Goal: Transaction & Acquisition: Purchase product/service

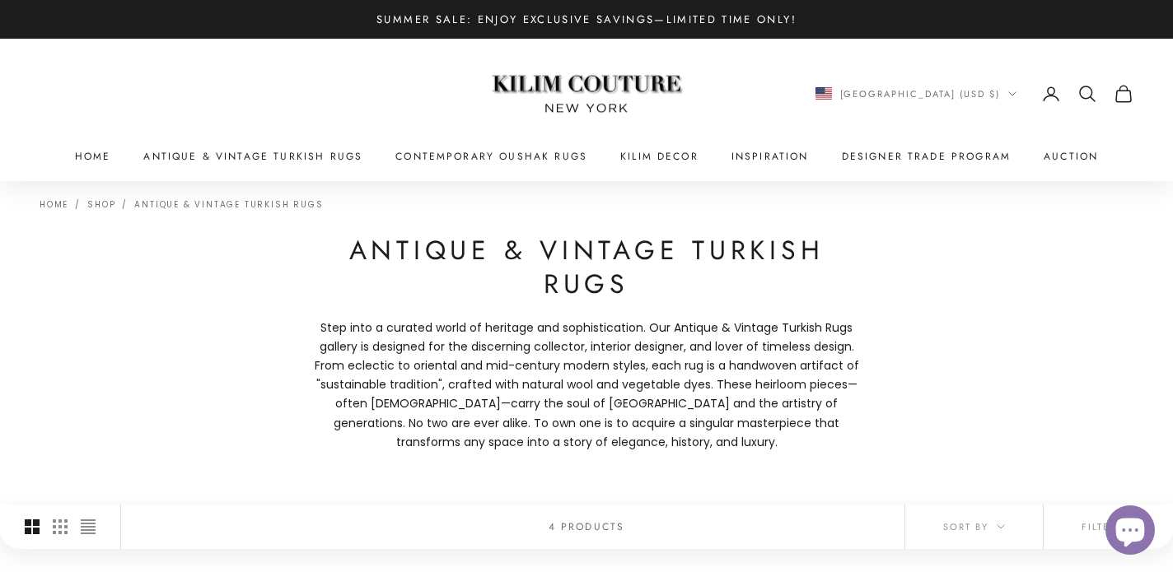
click at [525, 91] on img at bounding box center [587, 94] width 206 height 78
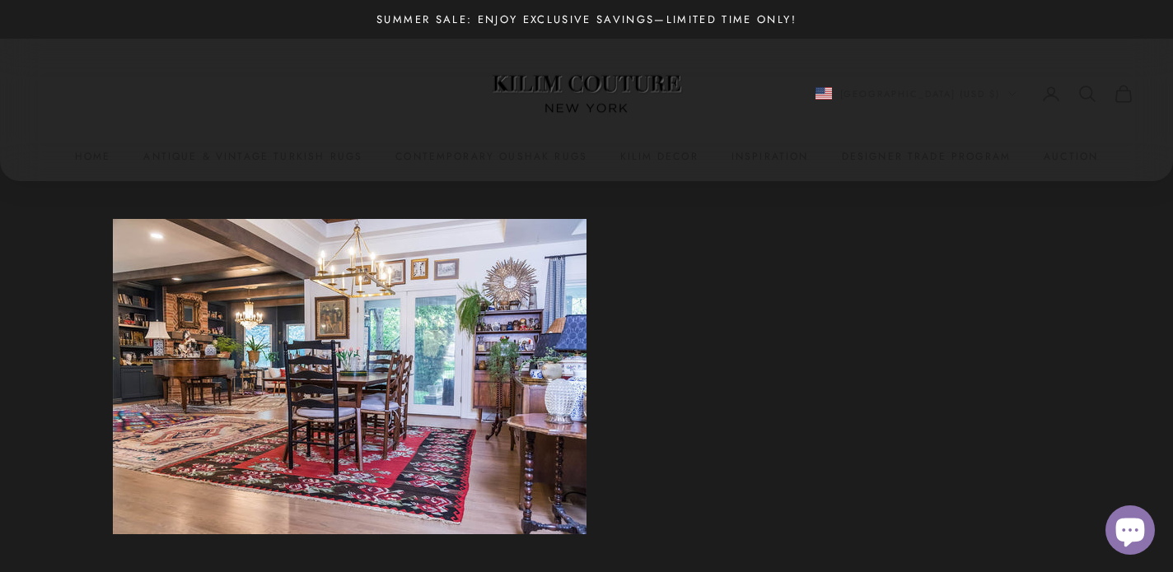
scroll to position [1367, 0]
click at [674, 93] on img at bounding box center [587, 94] width 206 height 78
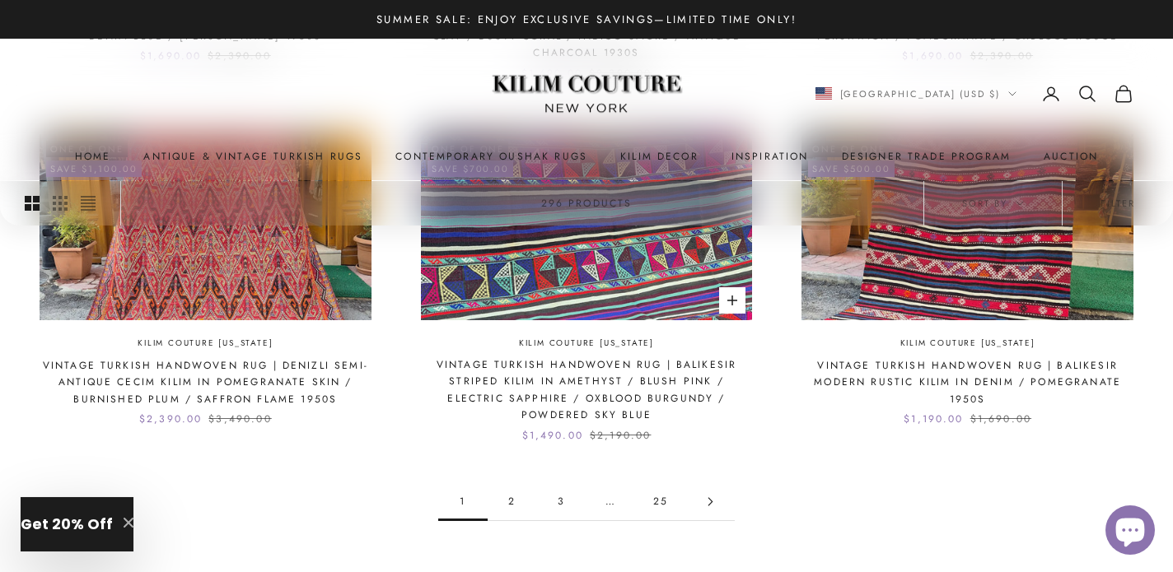
scroll to position [1548, 0]
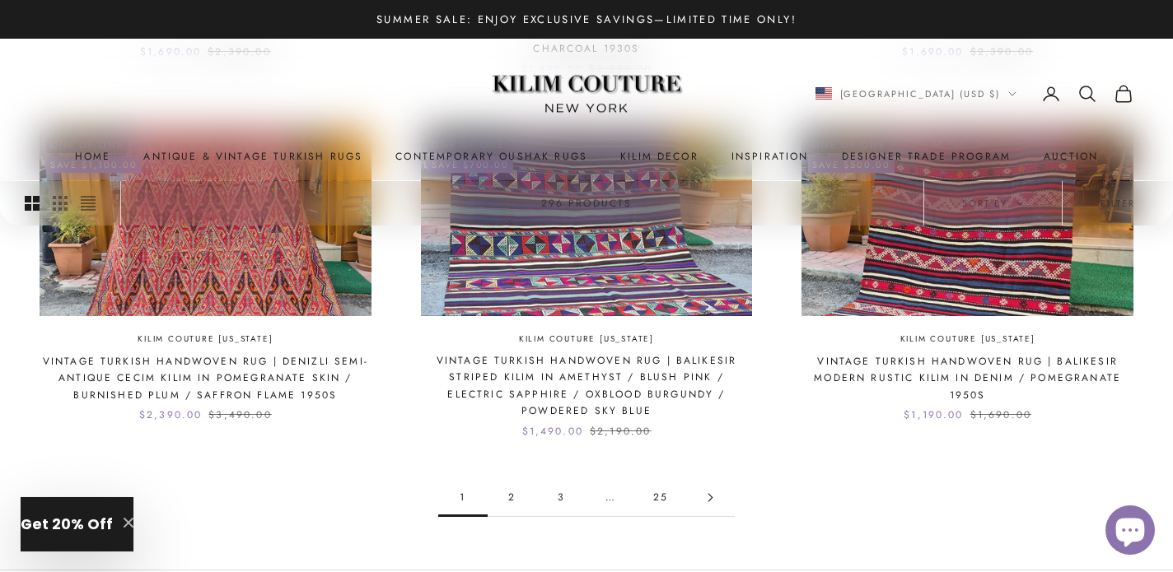
click at [509, 493] on link "2" at bounding box center [512, 497] width 49 height 37
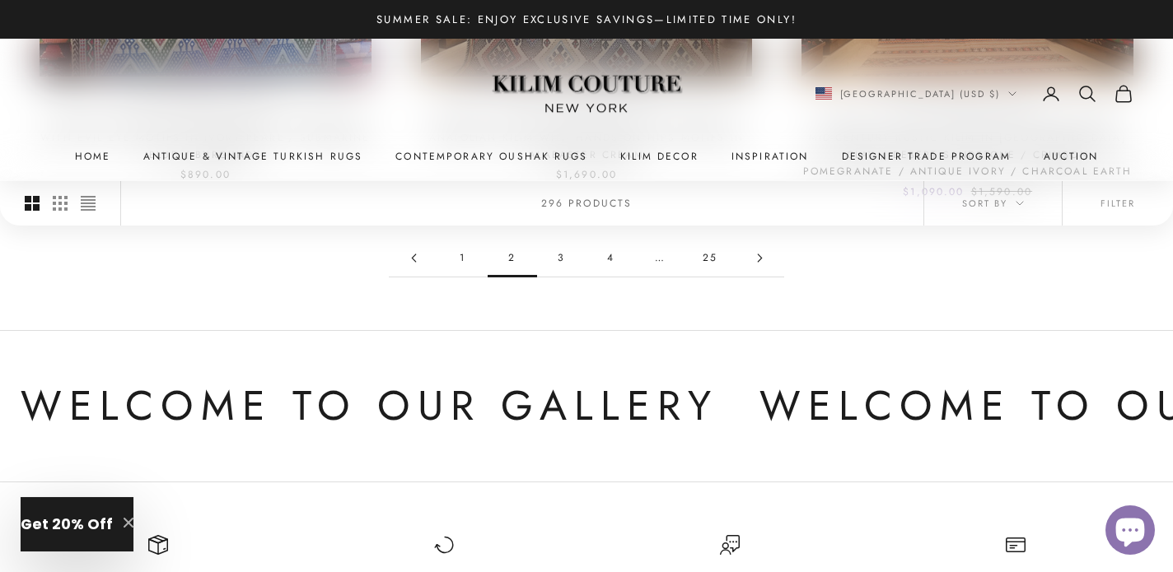
scroll to position [1759, 0]
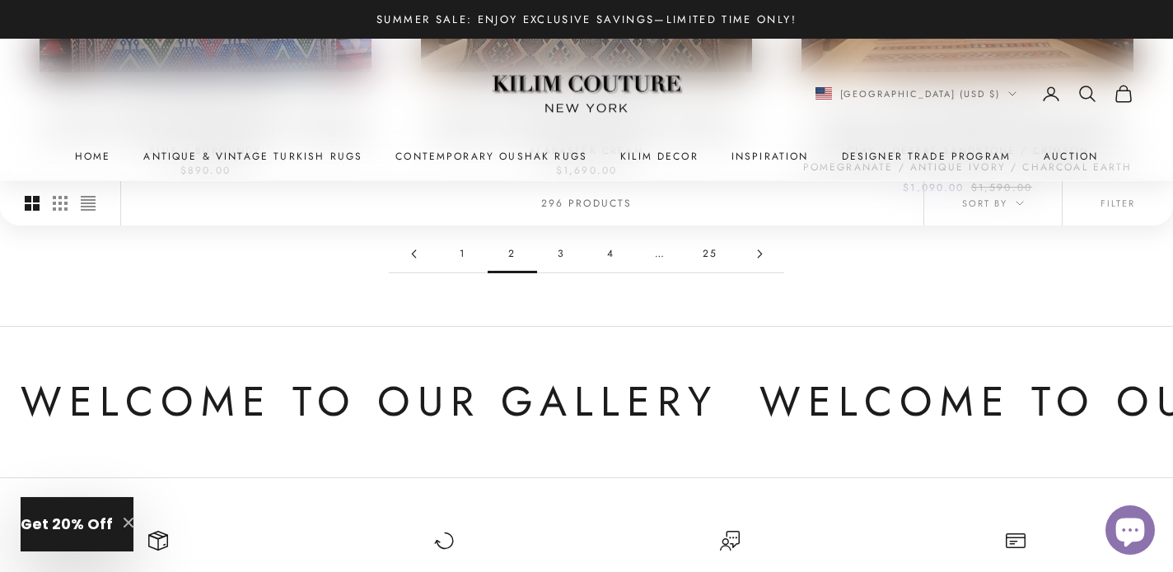
click at [1080, 86] on icon "Secondary navigation" at bounding box center [1087, 94] width 20 height 20
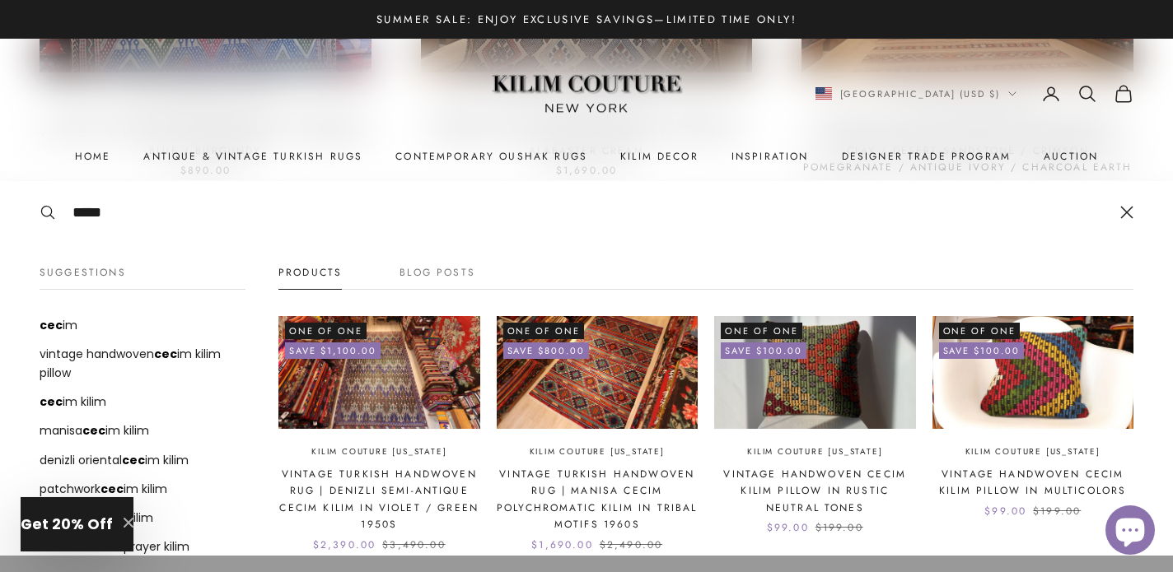
type input "*****"
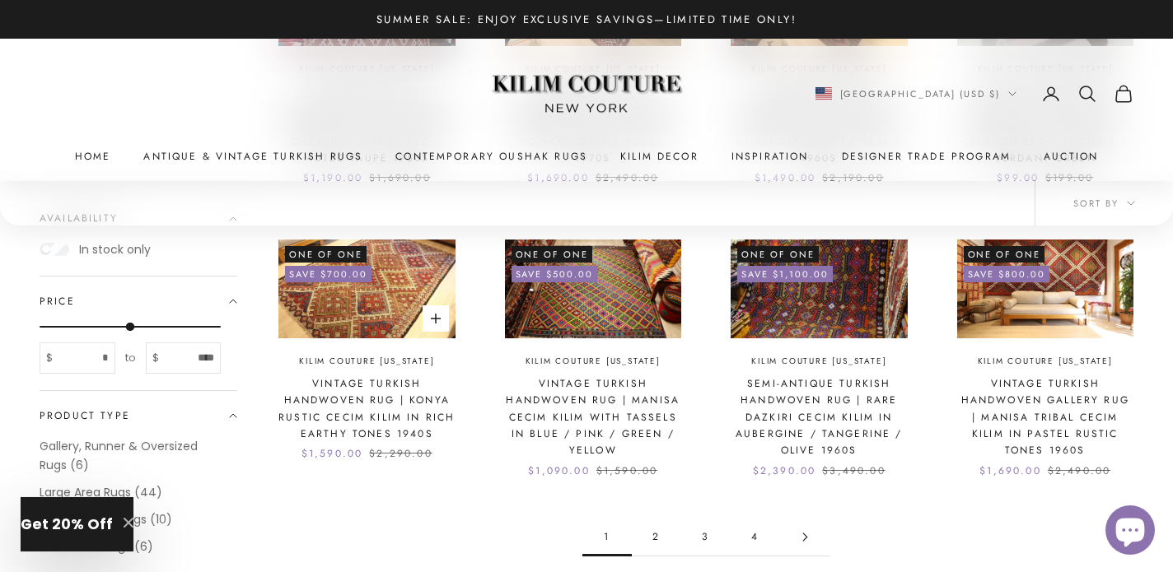
scroll to position [1631, 0]
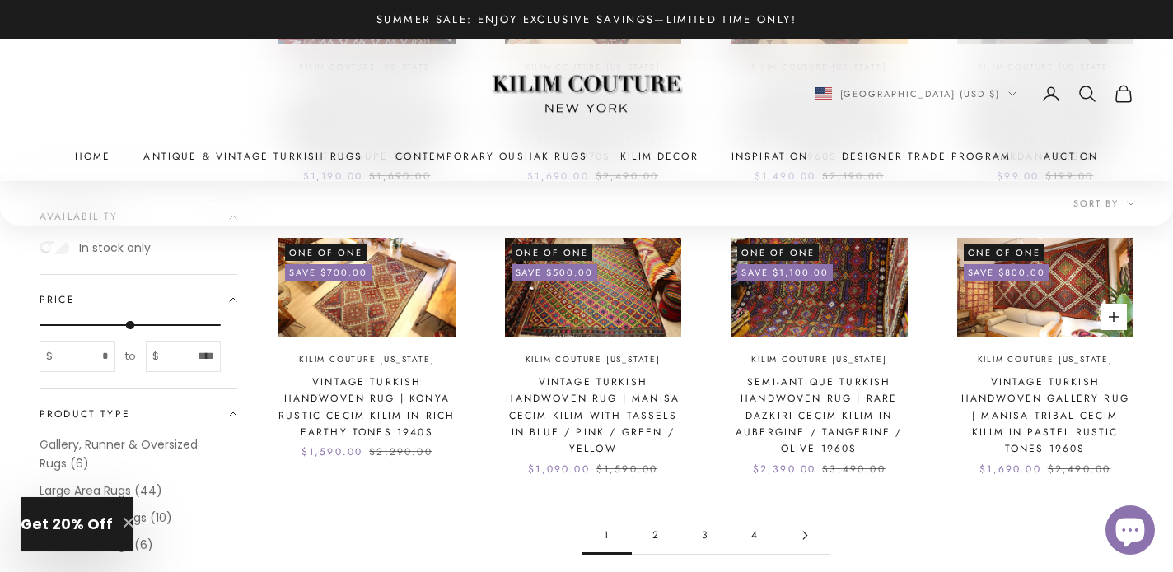
click at [1058, 302] on img at bounding box center [1045, 288] width 177 height 100
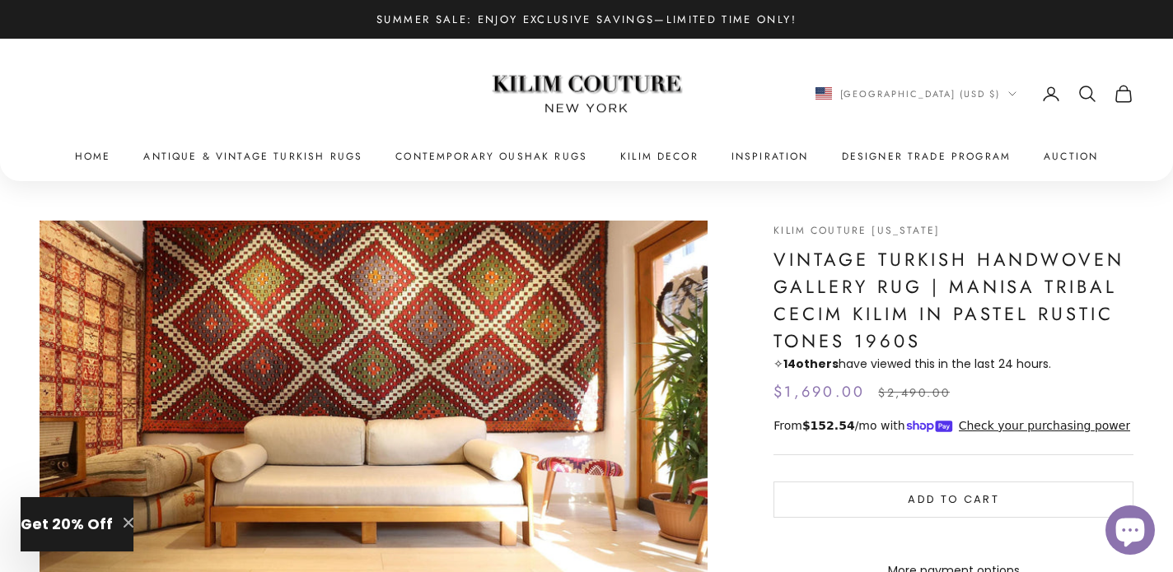
scroll to position [1, 0]
click at [1091, 99] on icon "Secondary navigation" at bounding box center [1087, 94] width 20 height 20
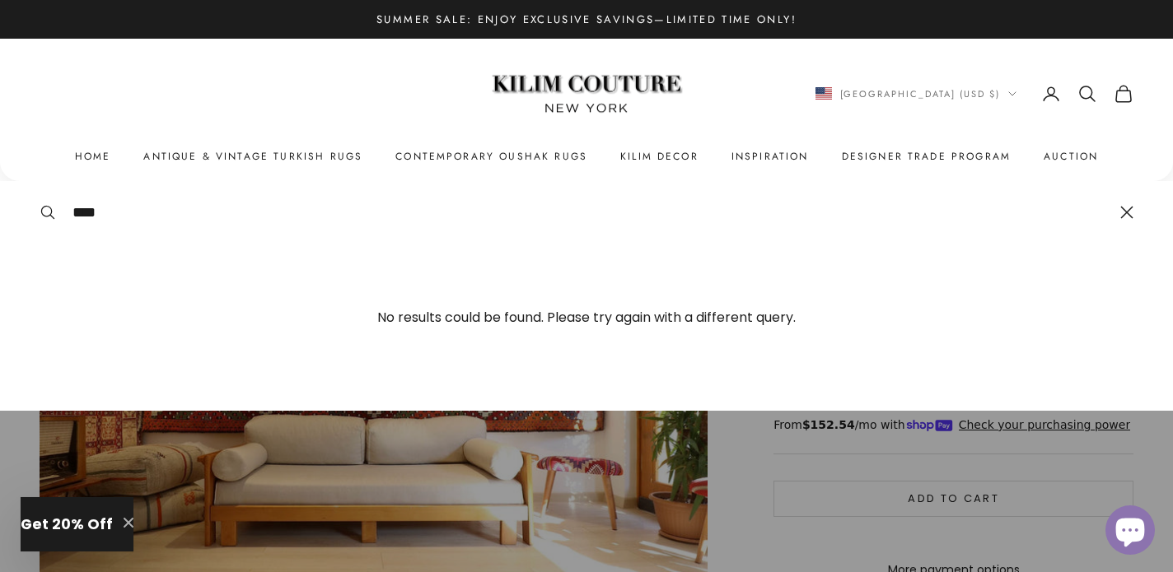
type input "****"
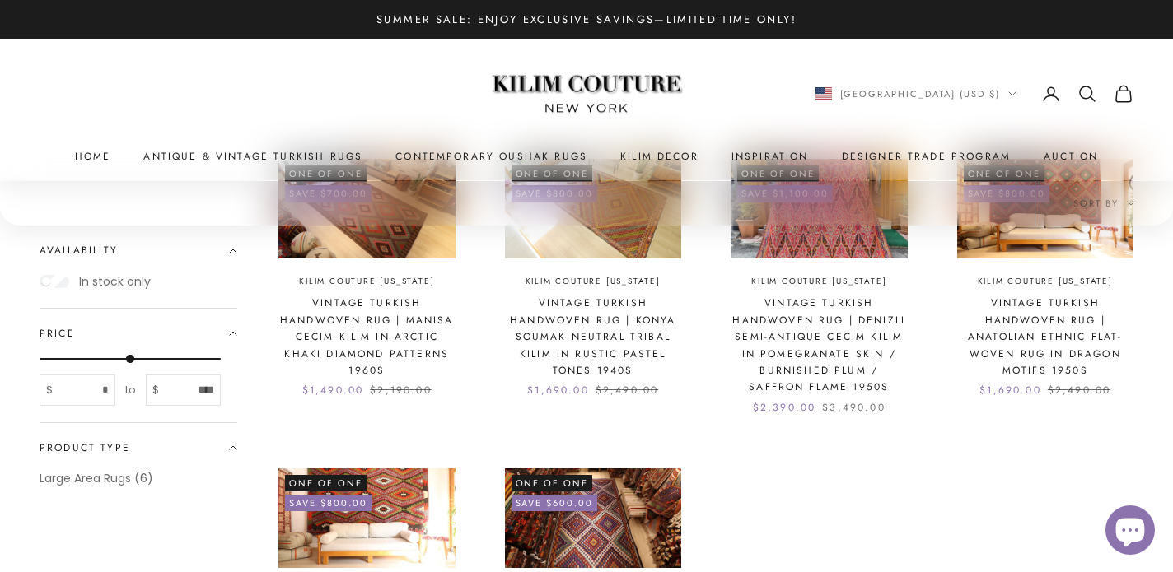
scroll to position [268, 0]
